Goal: Task Accomplishment & Management: Complete application form

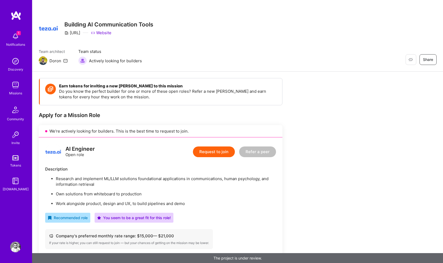
scroll to position [235, 0]
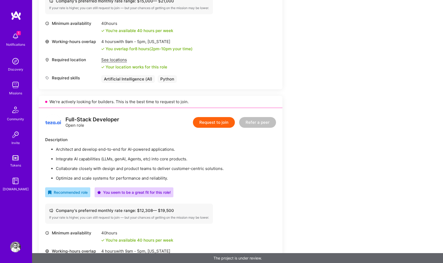
click at [201, 122] on button "Request to join" at bounding box center [214, 122] width 42 height 11
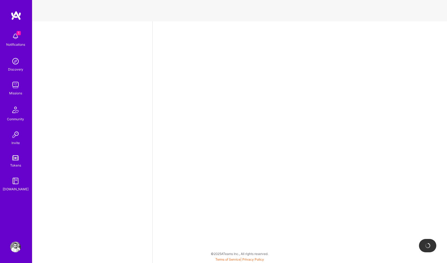
select select "GB"
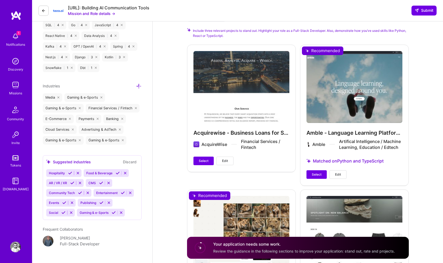
scroll to position [543, 0]
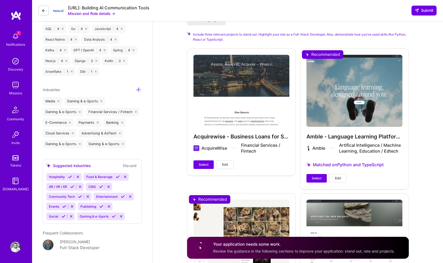
click at [313, 160] on div "Amble - Language Learning Platform Development Amble Artifical Intelligence / M…" at bounding box center [354, 118] width 109 height 141
click at [313, 176] on span "Select" at bounding box center [317, 178] width 10 height 5
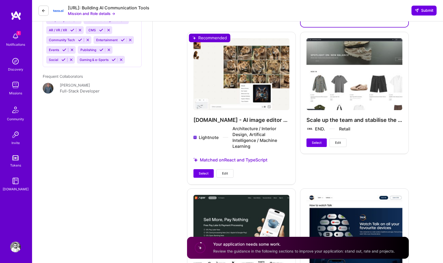
scroll to position [700, 0]
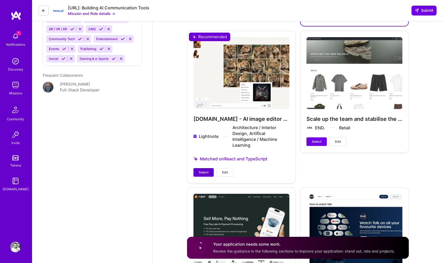
click at [197, 168] on button "Select" at bounding box center [203, 172] width 20 height 9
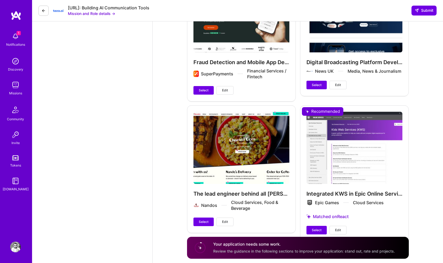
scroll to position [924, 0]
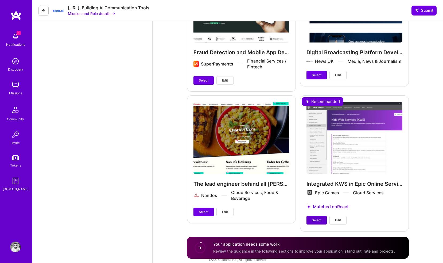
click at [315, 218] on span "Select" at bounding box center [317, 220] width 10 height 5
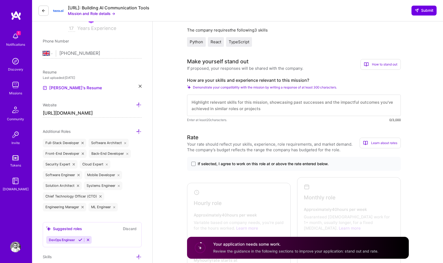
scroll to position [77, 0]
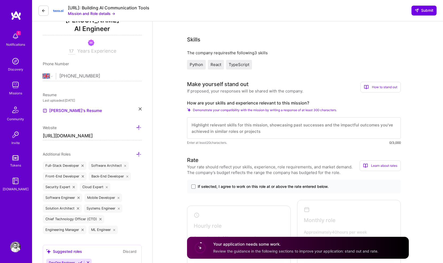
click at [199, 125] on textarea at bounding box center [294, 127] width 214 height 21
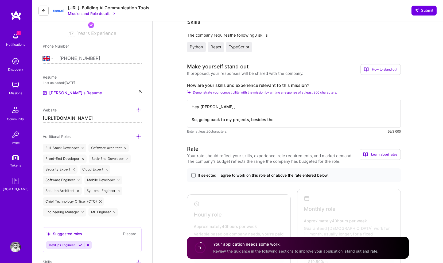
scroll to position [96, 0]
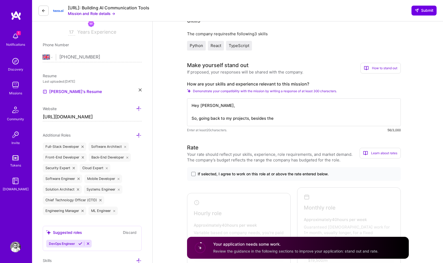
click at [280, 118] on textarea "Hey Doron, So, going back to my projects, besides the" at bounding box center [294, 112] width 214 height 28
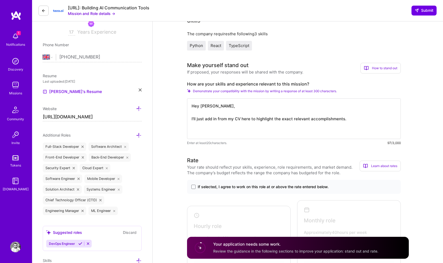
scroll to position [1, 0]
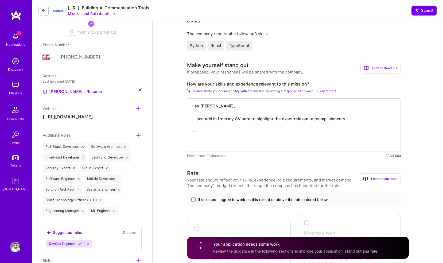
click at [206, 118] on textarea "Hey Doron, I'll just add in from my CV here to highlight the exact relevant acc…" at bounding box center [294, 124] width 214 height 53
click at [243, 145] on textarea "Hey Doron, I'll add in from my CV here to highlight the exact relevant accompli…" at bounding box center [294, 124] width 214 height 53
paste textarea "Go-To-Market engineer | Amble | contract | London, UK | Jun 2024 - April 2025 A…"
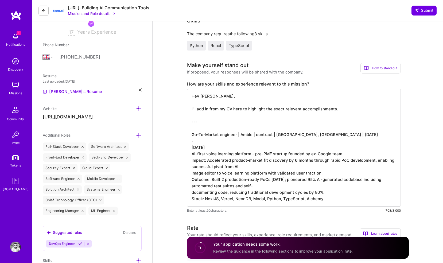
scroll to position [0, 0]
click at [208, 117] on textarea "Hey Doron, I'll add in from my CV here to highlight the exact relevant accompli…" at bounding box center [294, 148] width 214 height 118
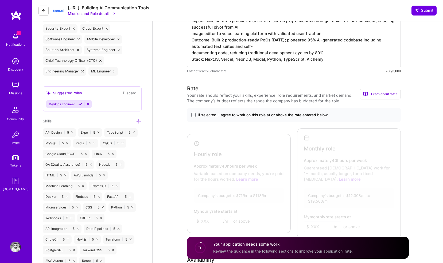
scroll to position [262, 0]
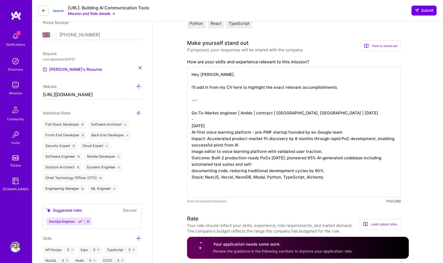
scroll to position [107, 0]
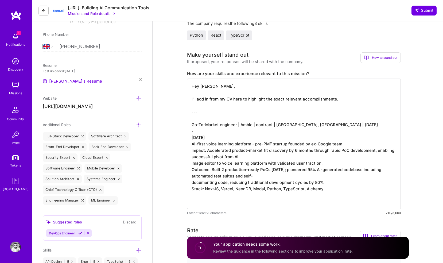
click at [203, 104] on textarea "Hey Doron, I'll add in from my CV here to highlight the exact relevant accompli…" at bounding box center [294, 144] width 214 height 130
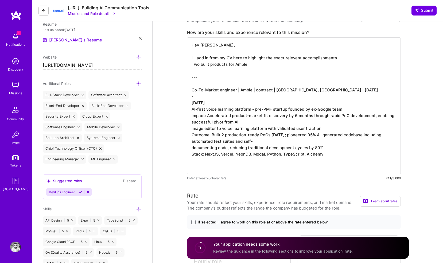
scroll to position [148, 0]
click at [204, 163] on textarea "Hey Doron, I'll add in from my CV here to highlight the exact relevant accompli…" at bounding box center [294, 105] width 214 height 137
click at [201, 65] on textarea "Hey Doron, I'll add in from my CV here to highlight the exact relevant accompli…" at bounding box center [294, 105] width 214 height 137
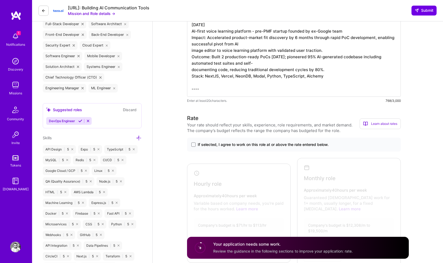
scroll to position [249, 0]
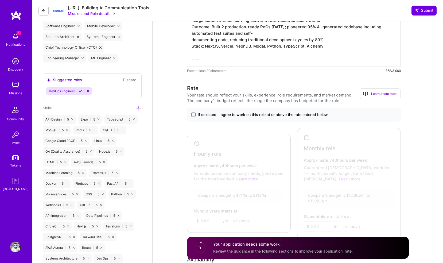
click at [211, 58] on textarea "Hey Doron, I'll add in from my CV here to highlight the exact relevant accompli…" at bounding box center [294, 1] width 214 height 130
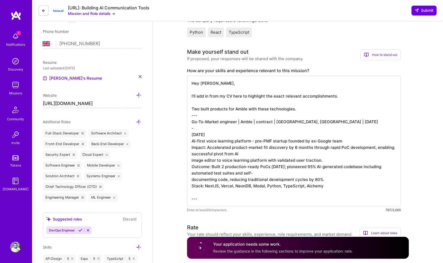
scroll to position [116, 0]
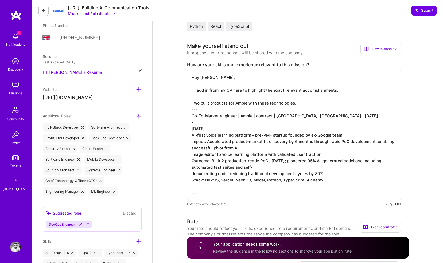
click at [297, 102] on textarea "Hey Doron, I'll add in from my CV here to highlight the exact relevant accompli…" at bounding box center [294, 135] width 214 height 130
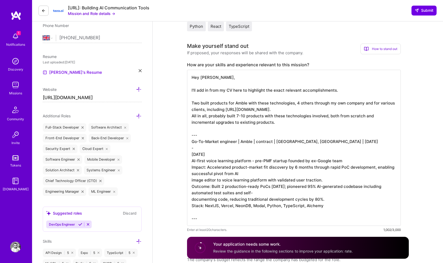
scroll to position [1, 0]
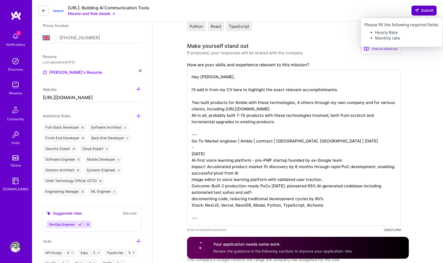
type textarea "Hey Doron, I'll add in from my CV here to highlight the exact relevant accompli…"
click at [423, 10] on span "Submit" at bounding box center [424, 10] width 19 height 5
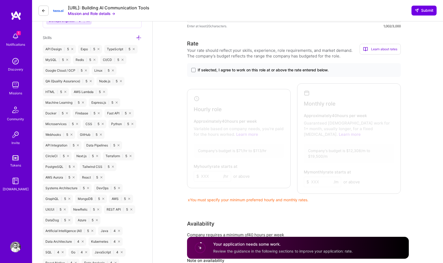
scroll to position [326, 0]
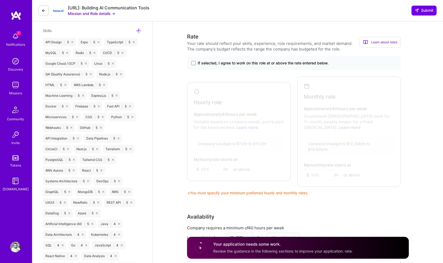
click at [285, 65] on span "If selected, I agree to work on this role at or above the rate entered below." at bounding box center [263, 62] width 131 height 5
click at [0, 0] on input "If selected, I agree to work on this role at or above the rate entered below." at bounding box center [0, 0] width 0 height 0
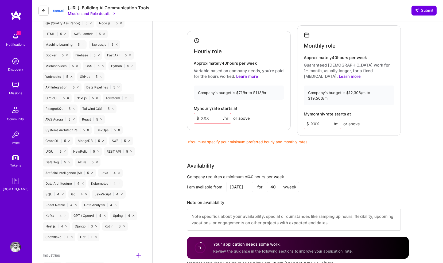
scroll to position [381, 0]
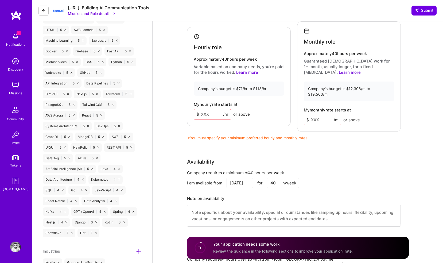
click at [209, 109] on input at bounding box center [212, 114] width 37 height 10
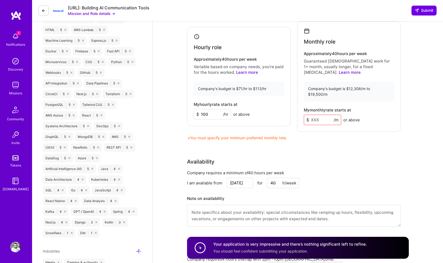
type input "100"
click at [317, 115] on input at bounding box center [322, 120] width 37 height 10
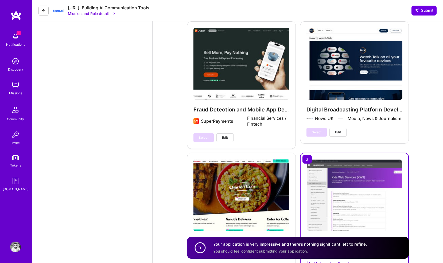
scroll to position [1038, 0]
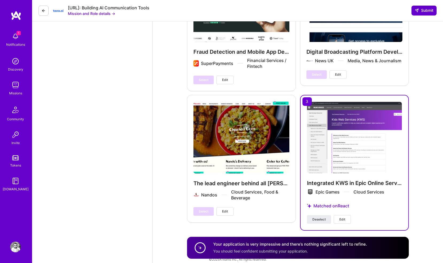
type input "15000"
click at [428, 8] on span "Submit" at bounding box center [424, 10] width 19 height 5
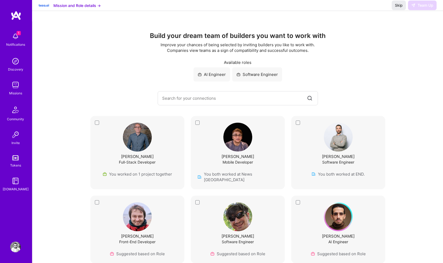
click at [15, 38] on img at bounding box center [15, 36] width 11 height 11
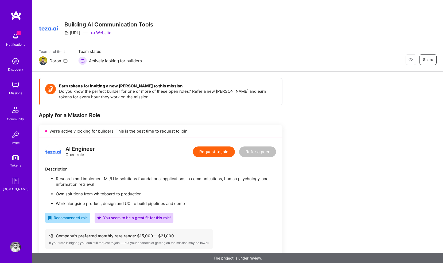
click at [14, 38] on img at bounding box center [15, 36] width 11 height 11
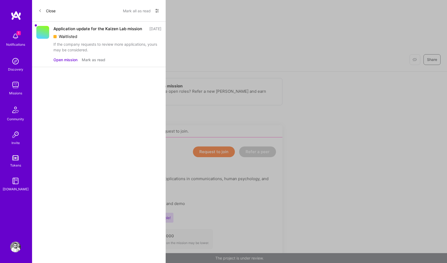
click at [87, 63] on button "Mark as read" at bounding box center [94, 60] width 24 height 6
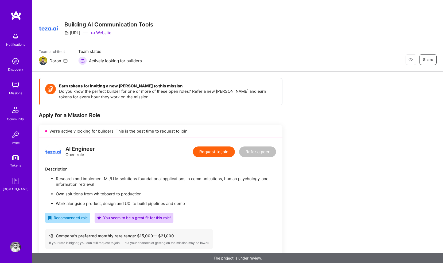
click at [12, 15] on img at bounding box center [16, 16] width 11 height 10
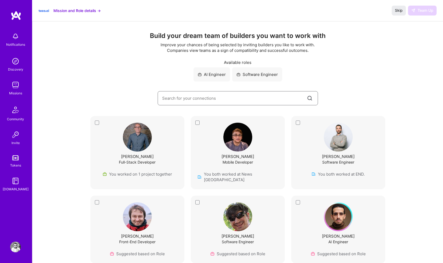
click at [224, 96] on input at bounding box center [234, 98] width 144 height 14
click at [114, 80] on div "AI Engineer Software Engineer" at bounding box center [237, 74] width 389 height 14
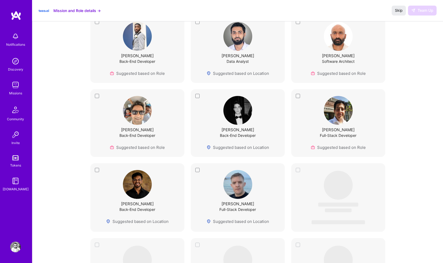
scroll to position [927, 0]
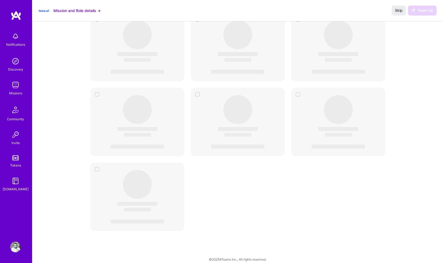
click at [82, 10] on button "Mission and Role details →" at bounding box center [76, 11] width 47 height 6
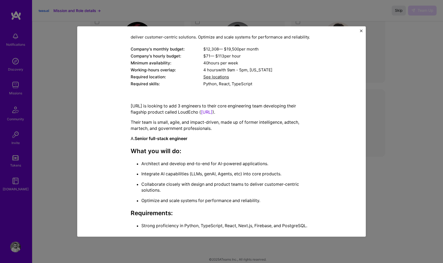
scroll to position [0, 0]
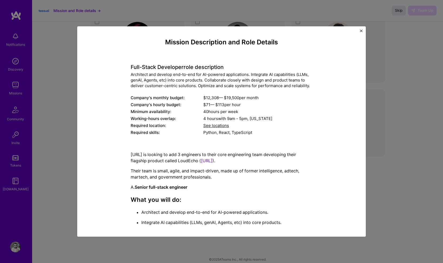
click at [45, 18] on div "Mission Description and Role Details Full-Stack Developer role description Arch…" at bounding box center [221, 131] width 443 height 263
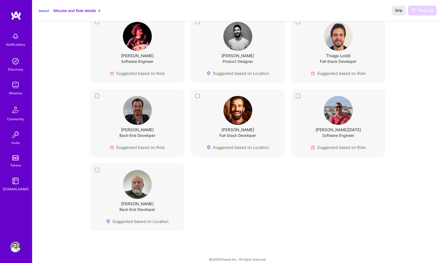
click at [12, 16] on img at bounding box center [16, 16] width 11 height 10
